Goal: Navigation & Orientation: Go to known website

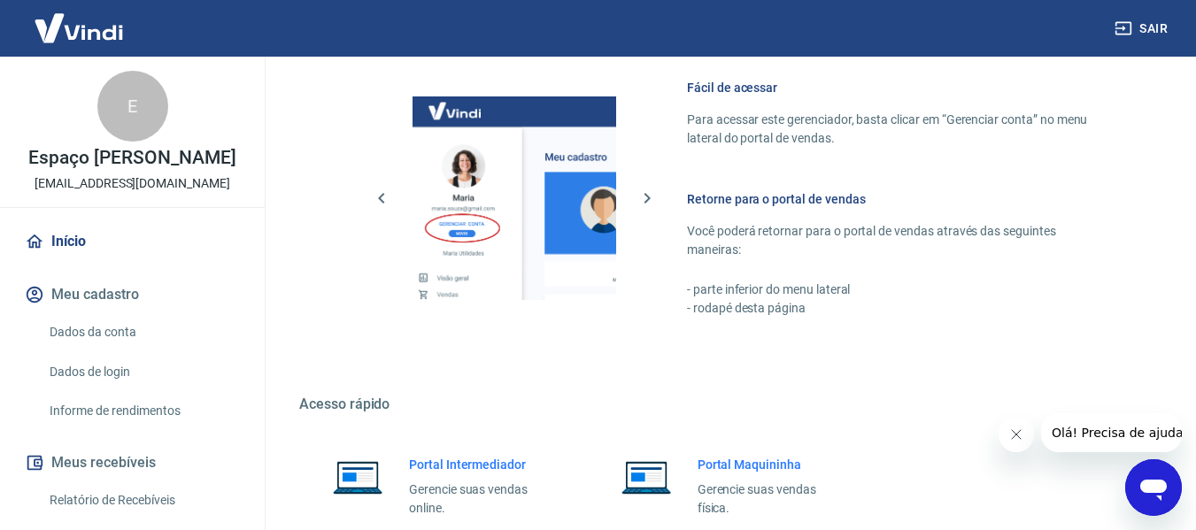
scroll to position [1081, 0]
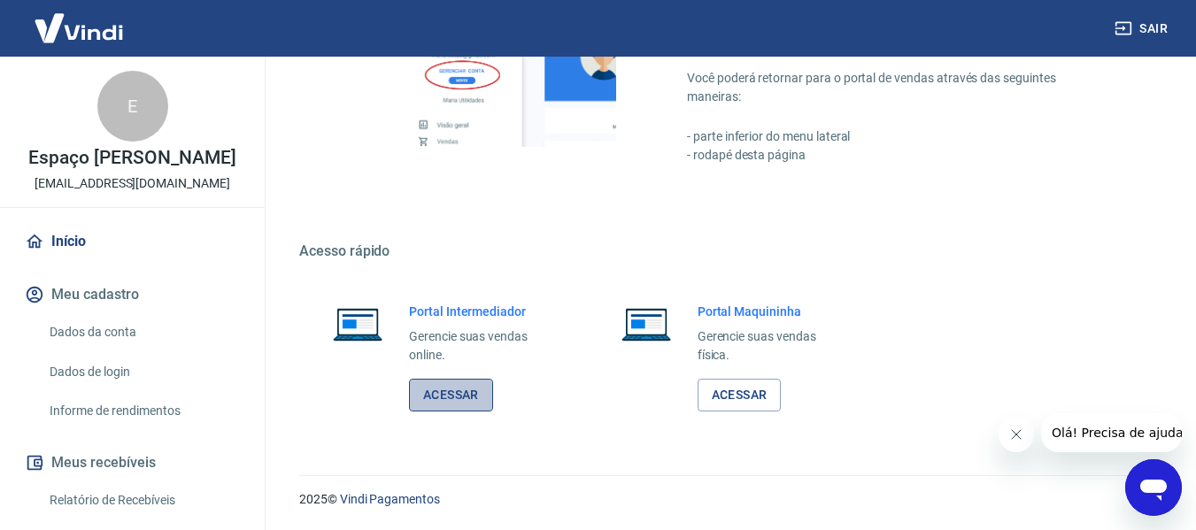
click at [460, 390] on link "Acessar" at bounding box center [451, 395] width 84 height 33
